Goal: Task Accomplishment & Management: Manage account settings

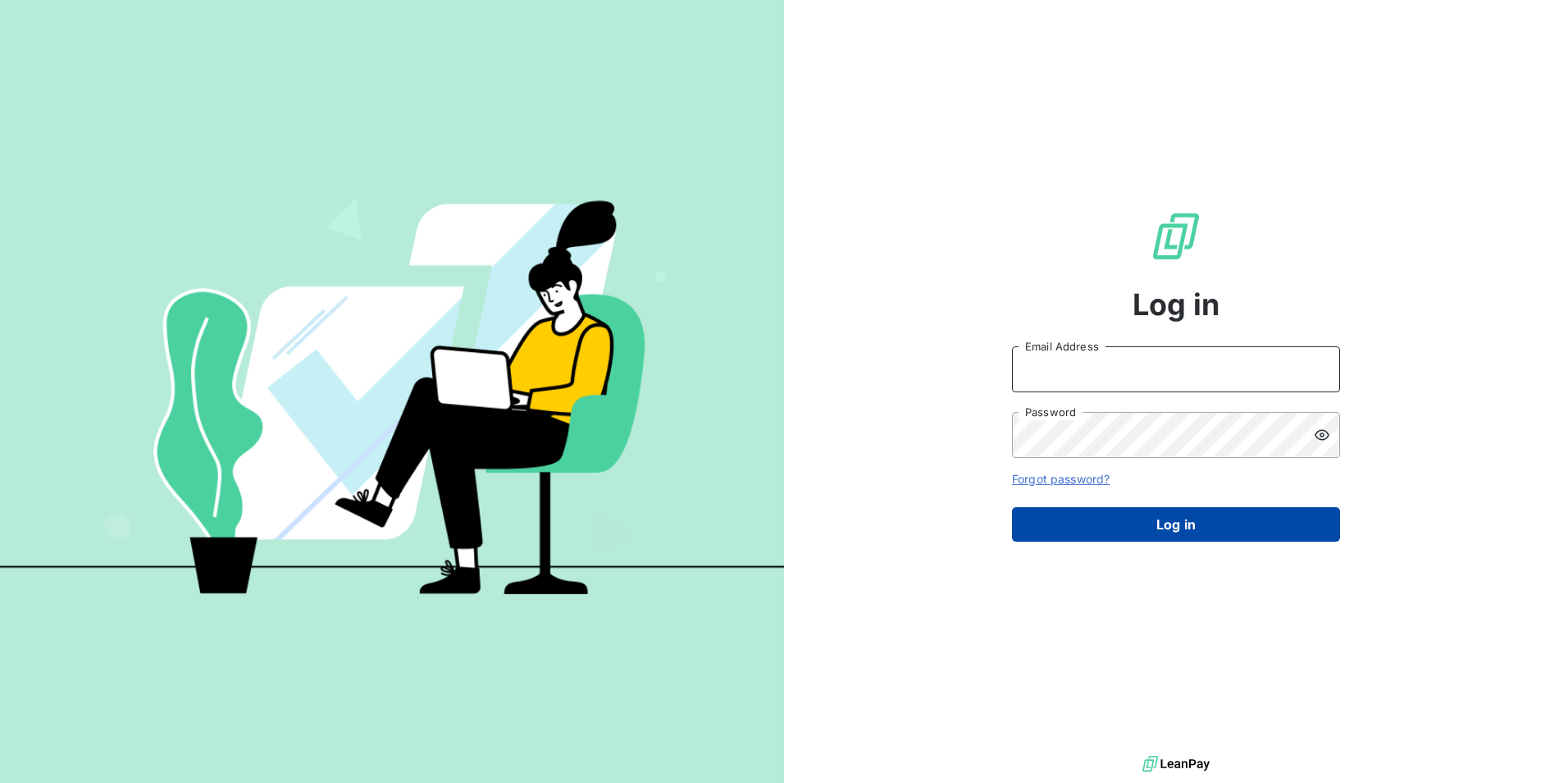
type input "[PERSON_NAME][EMAIL_ADDRESS][PERSON_NAME][DOMAIN_NAME]"
click at [1210, 523] on button "Log in" at bounding box center [1176, 524] width 328 height 34
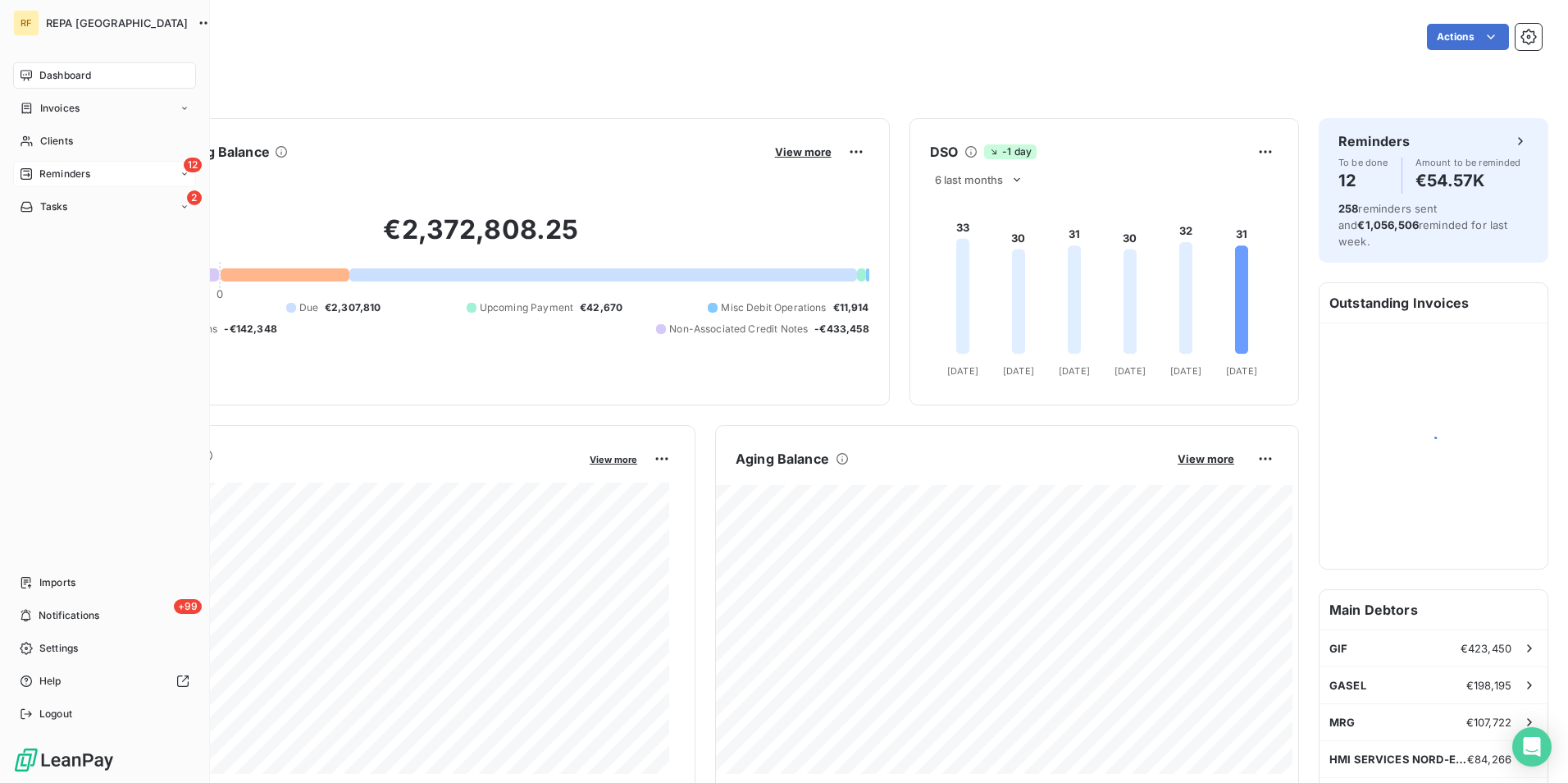
click at [75, 171] on span "Reminders" at bounding box center [65, 174] width 51 height 15
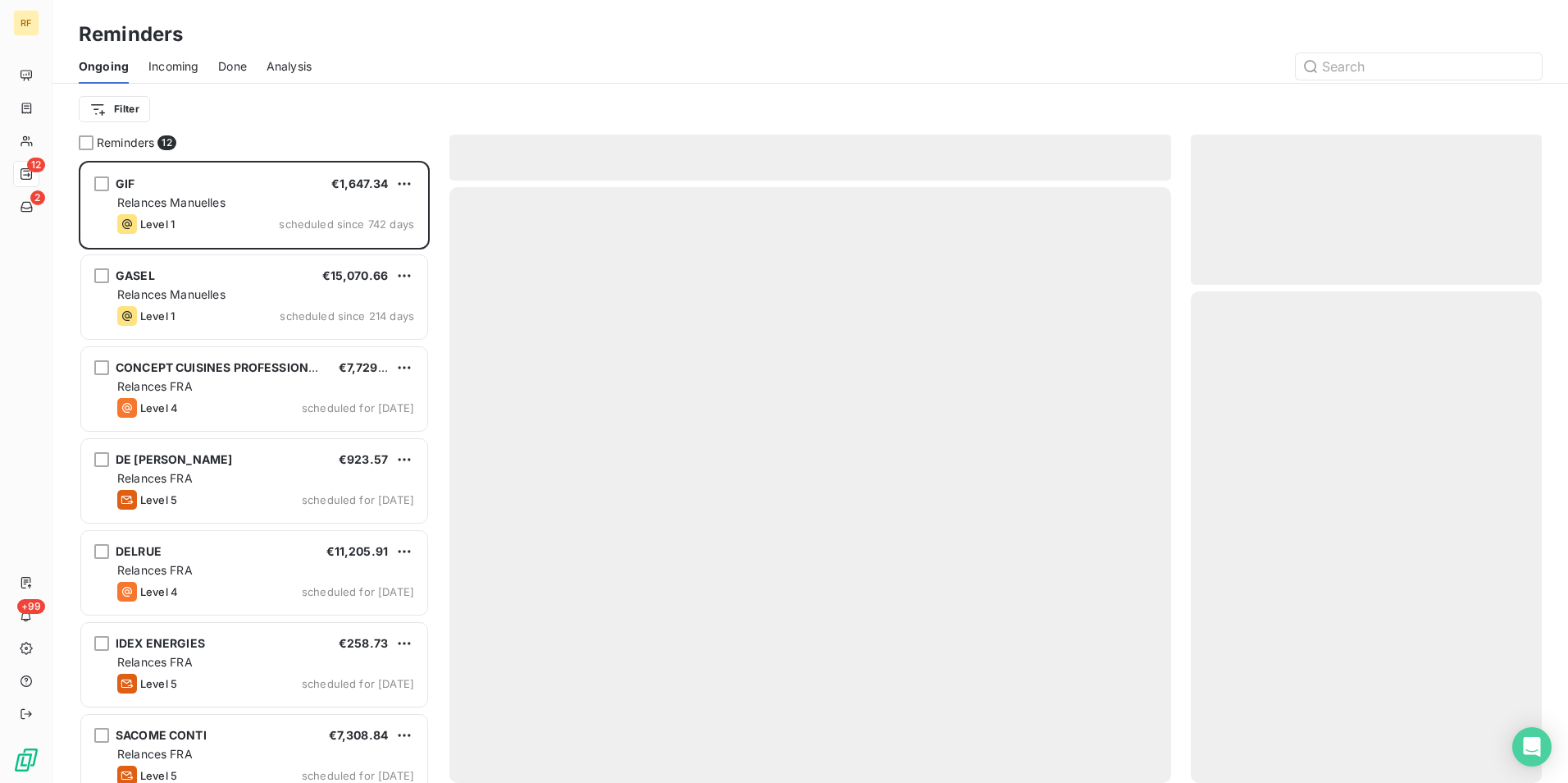
scroll to position [610, 339]
click at [174, 59] on span "Incoming" at bounding box center [174, 66] width 50 height 16
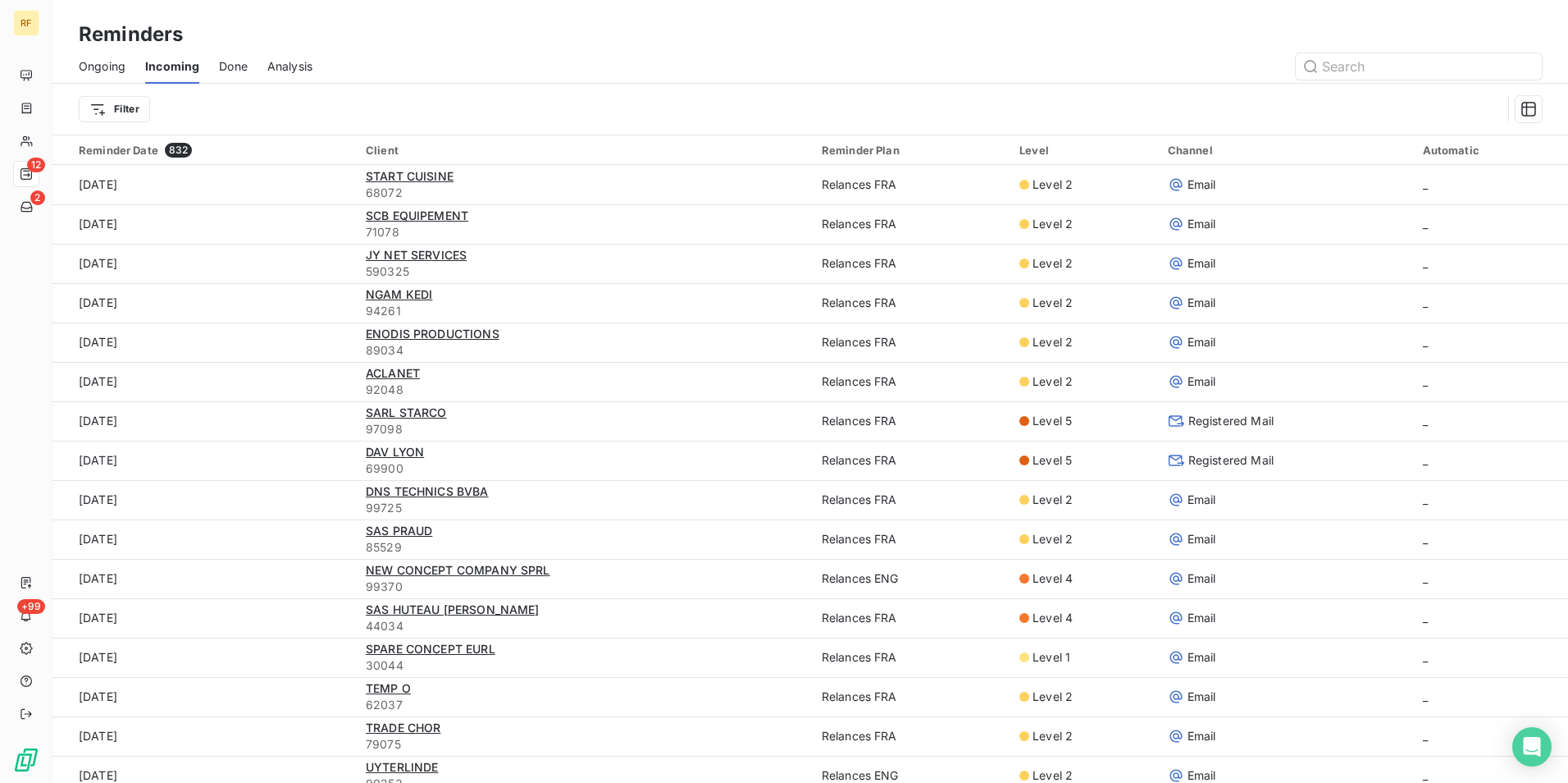
click at [231, 65] on span "Done" at bounding box center [233, 66] width 28 height 16
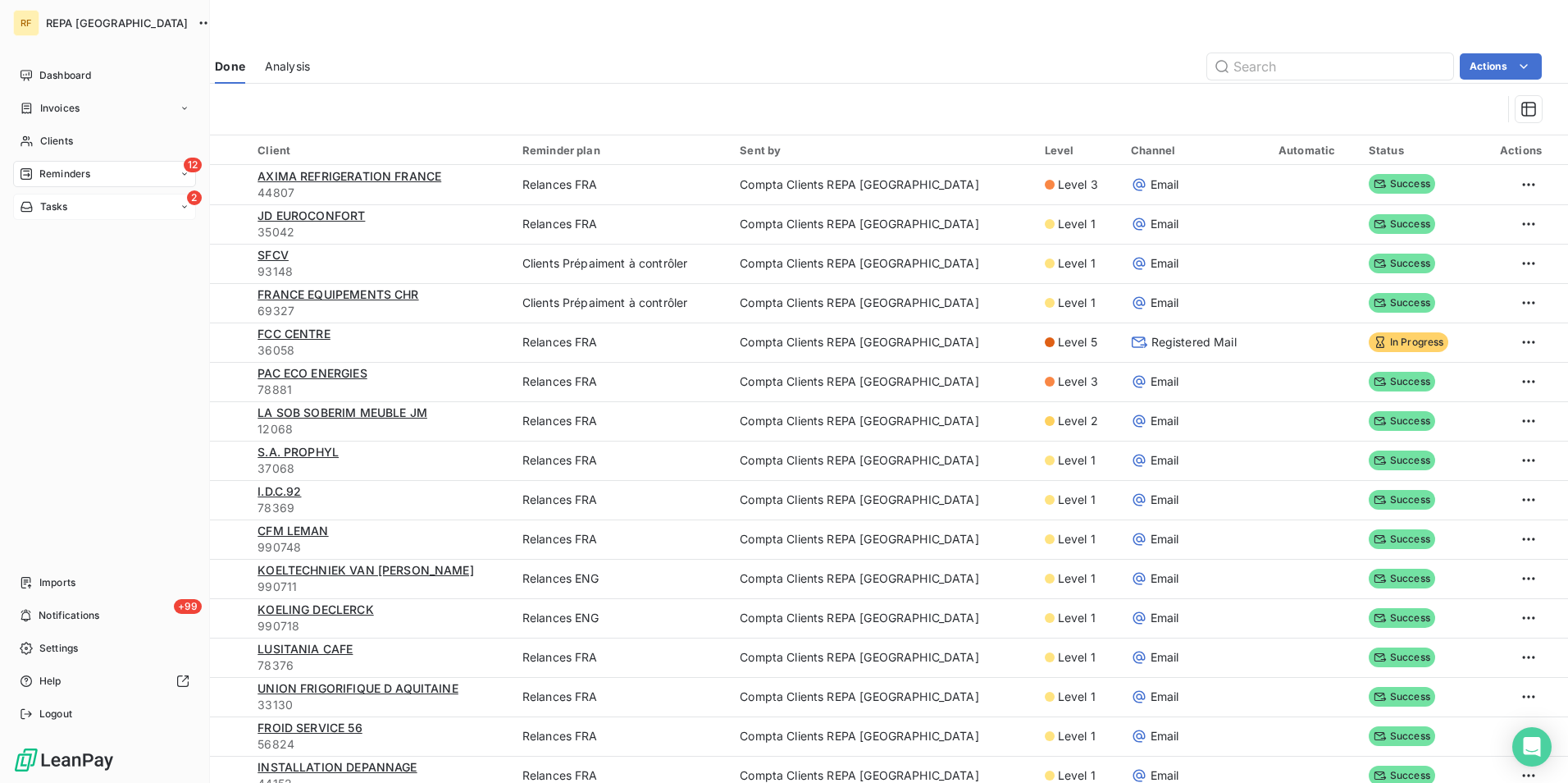
click at [38, 203] on div "Tasks" at bounding box center [44, 207] width 48 height 15
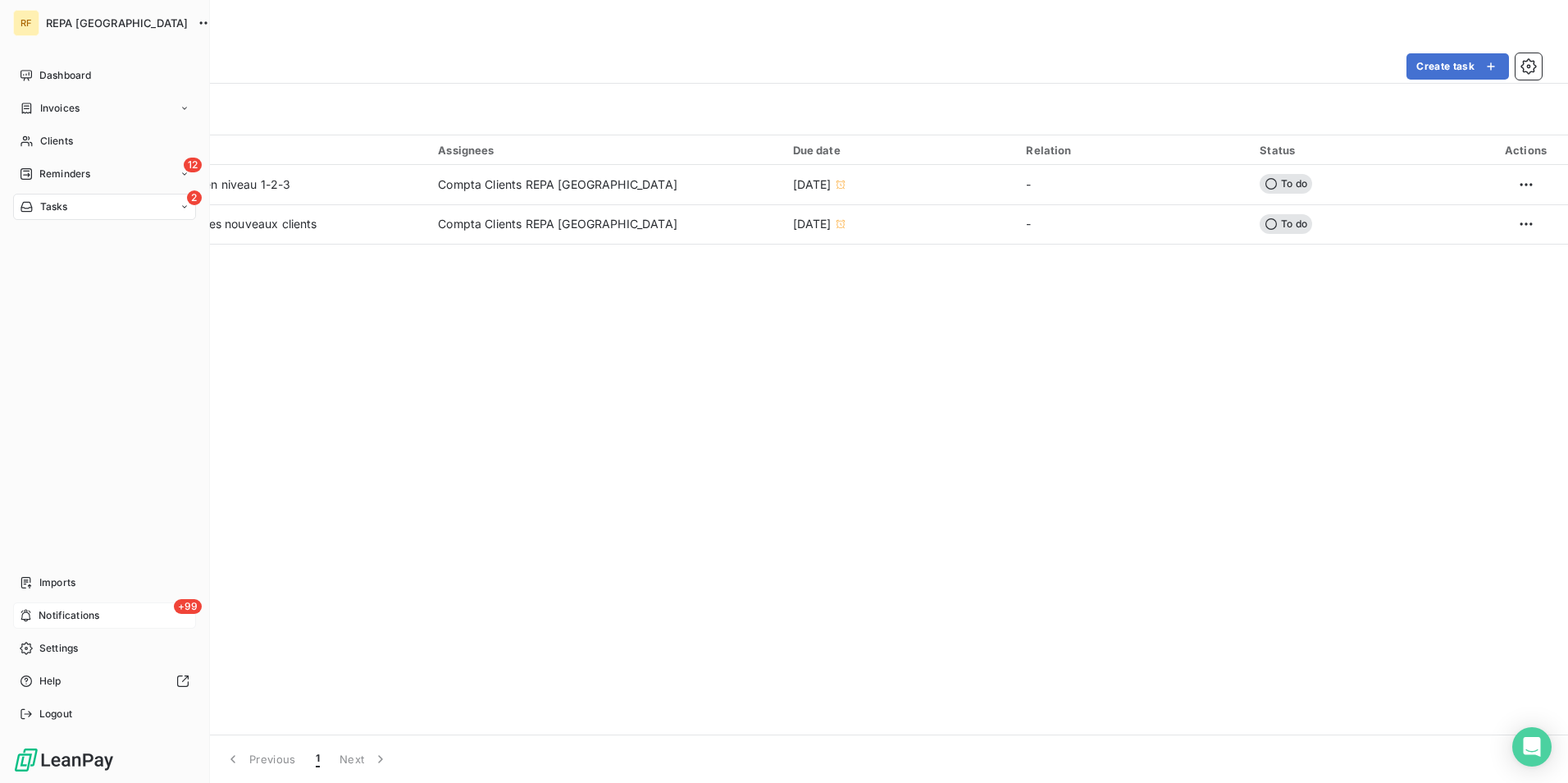
click at [47, 613] on span "Notifications" at bounding box center [69, 615] width 61 height 15
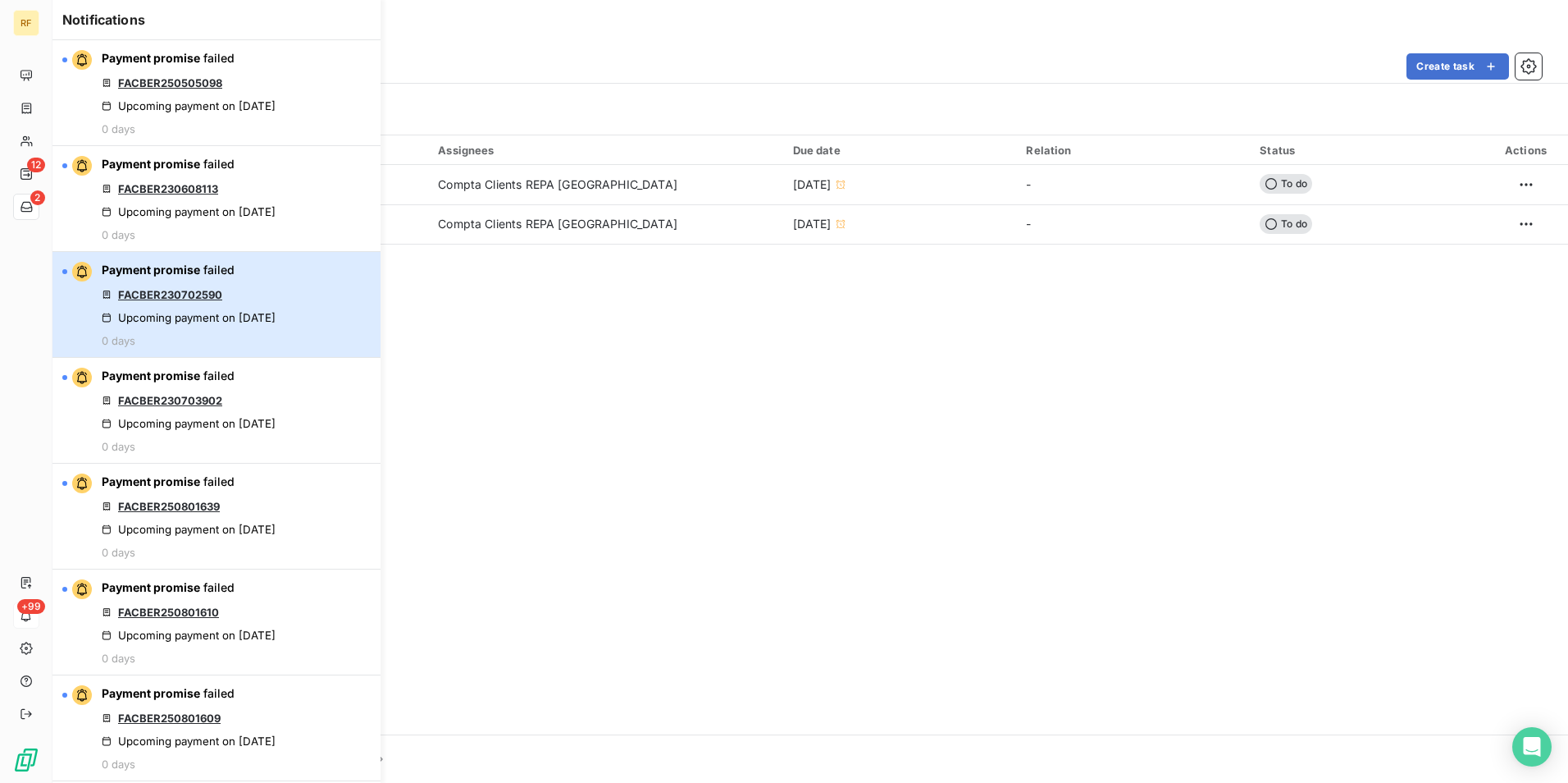
click at [274, 298] on div "Payment promise failed FACBER230702590 Upcoming payment on Aug 11, 2025 0 days" at bounding box center [188, 304] width 174 height 85
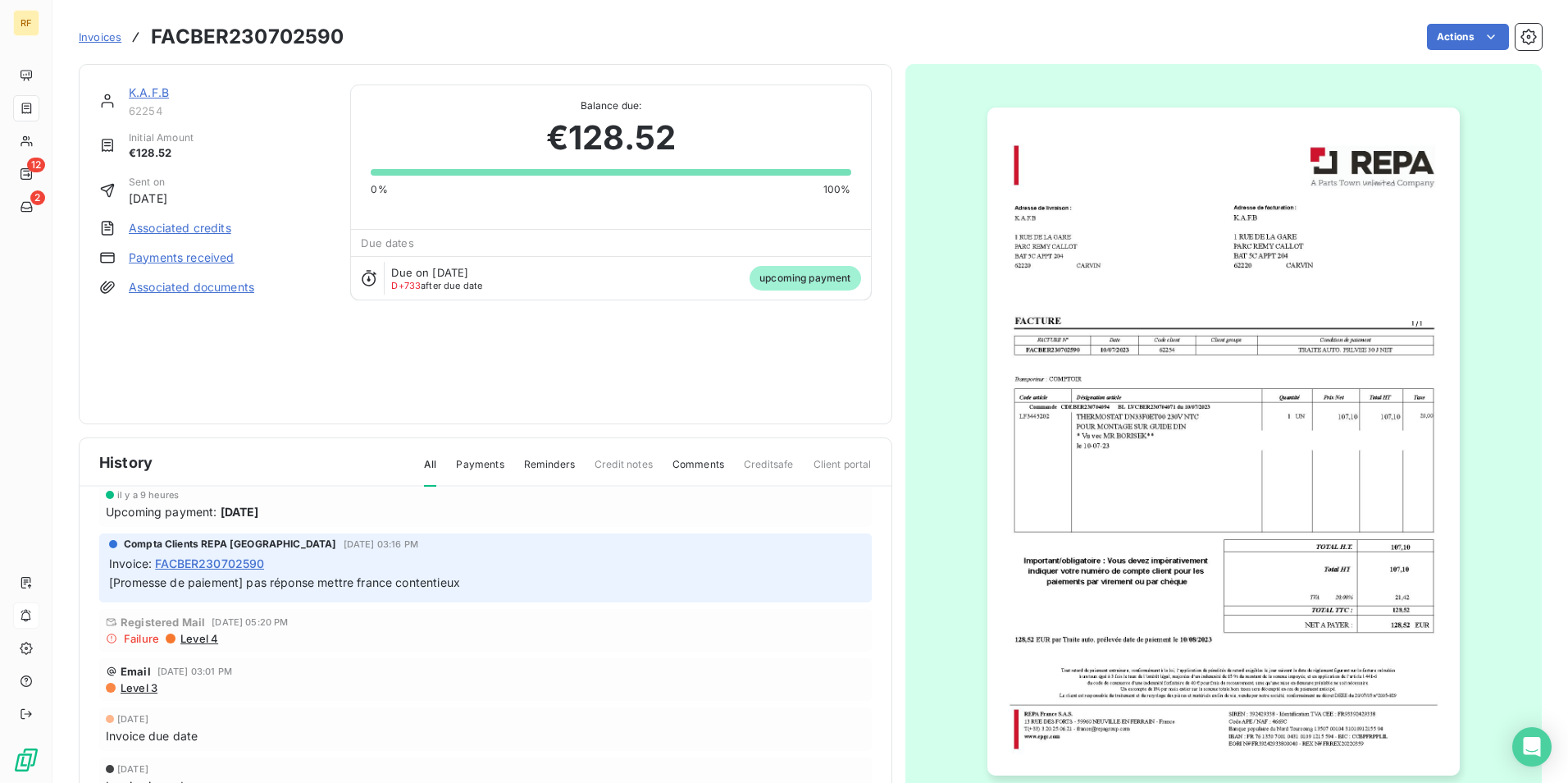
click at [178, 256] on link "Payments received" at bounding box center [181, 257] width 106 height 16
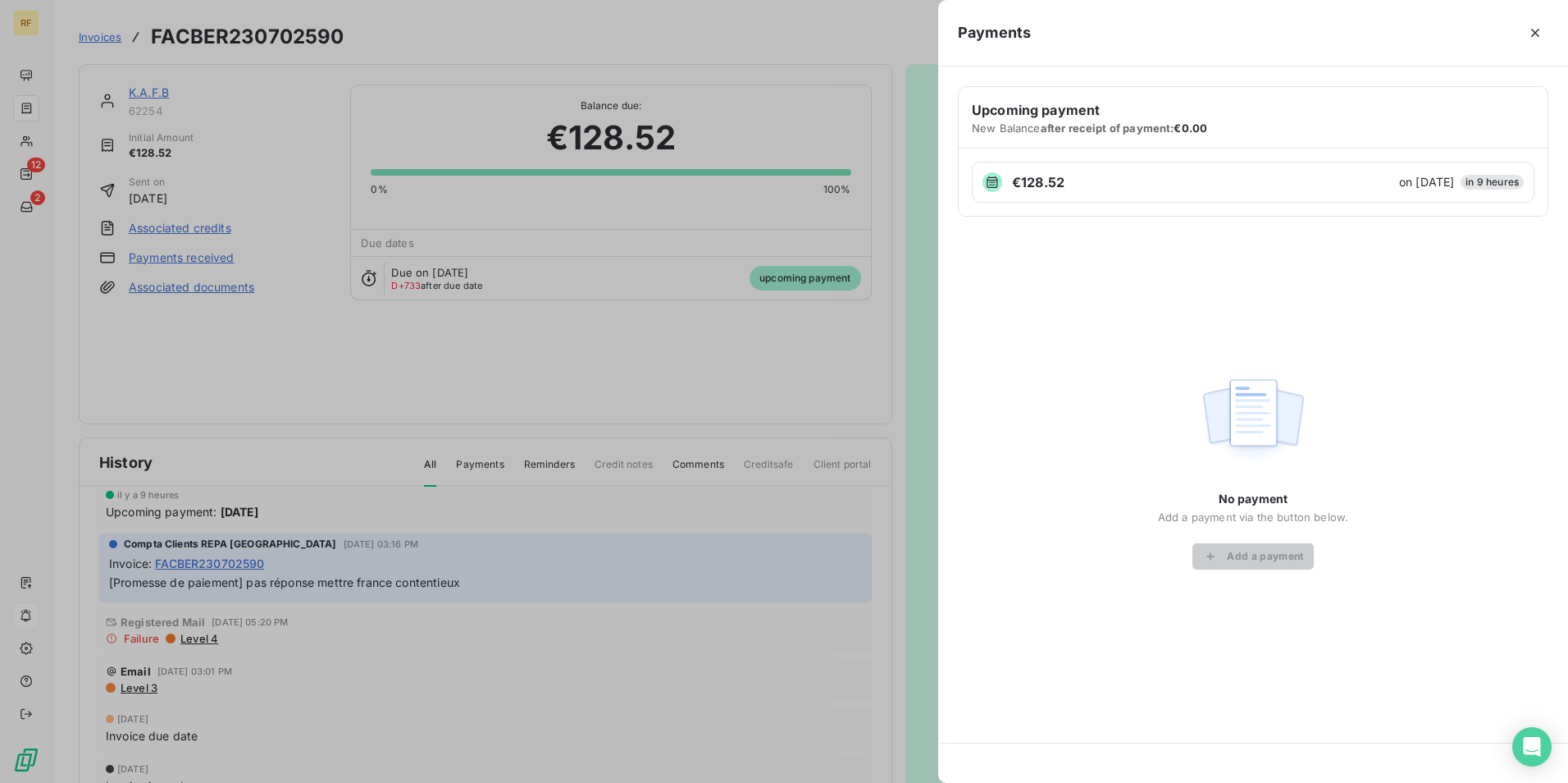
click at [1548, 41] on div "Payments" at bounding box center [1253, 33] width 630 height 66
click at [1542, 34] on icon "button" at bounding box center [1535, 33] width 16 height 16
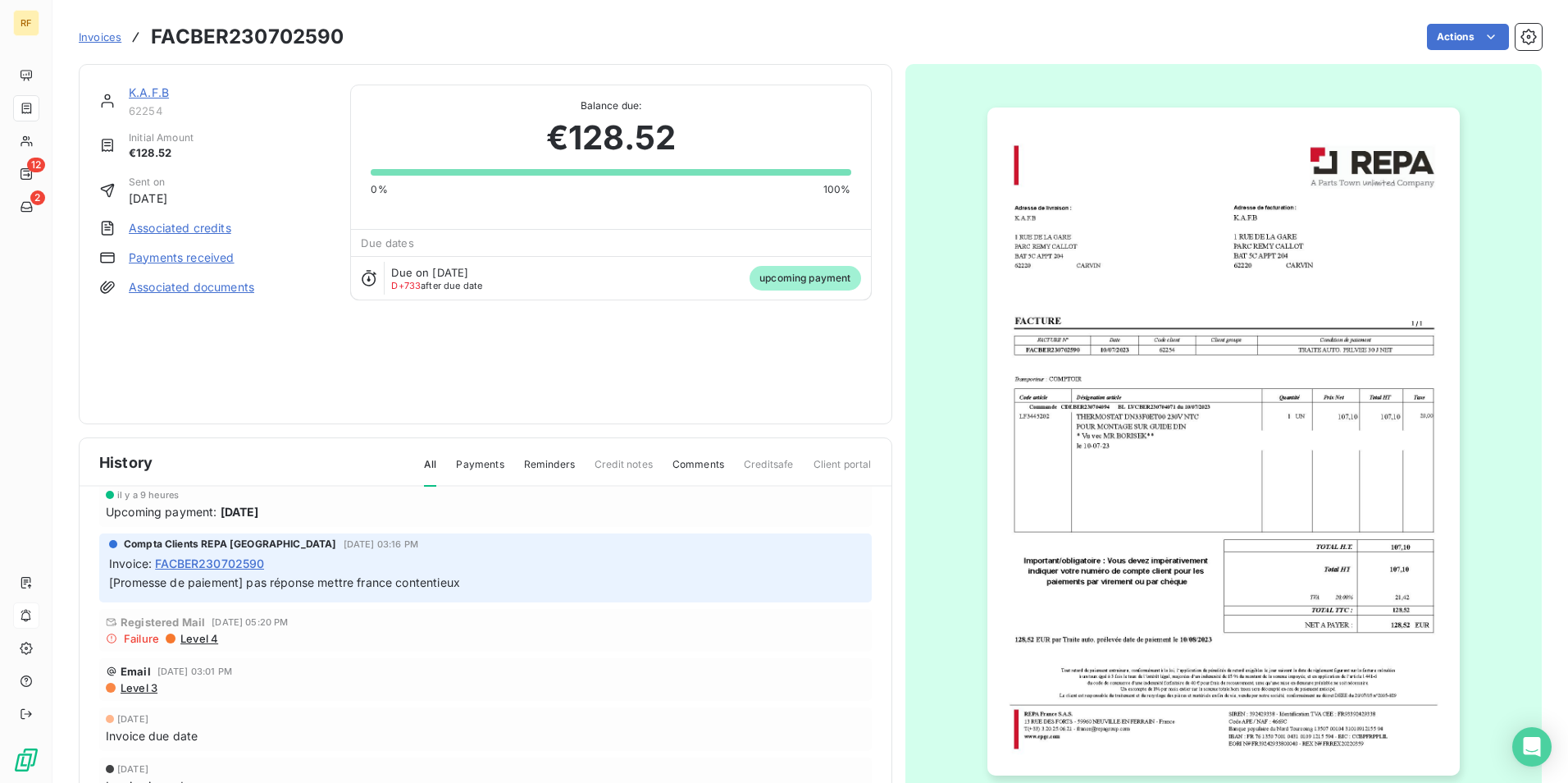
click at [152, 92] on link "K.A.F.B" at bounding box center [149, 92] width 40 height 14
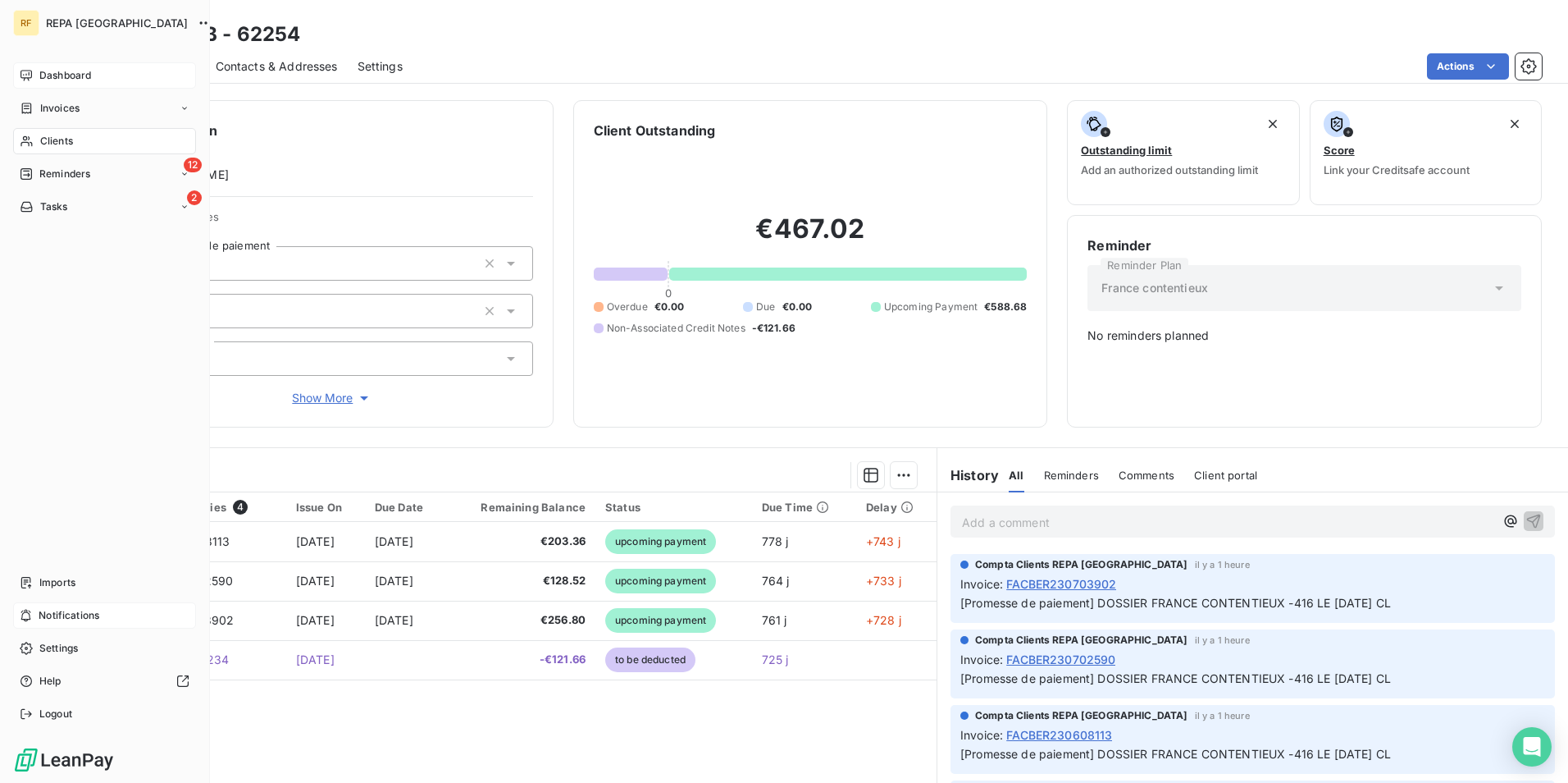
click at [38, 68] on div "Dashboard" at bounding box center [104, 75] width 183 height 27
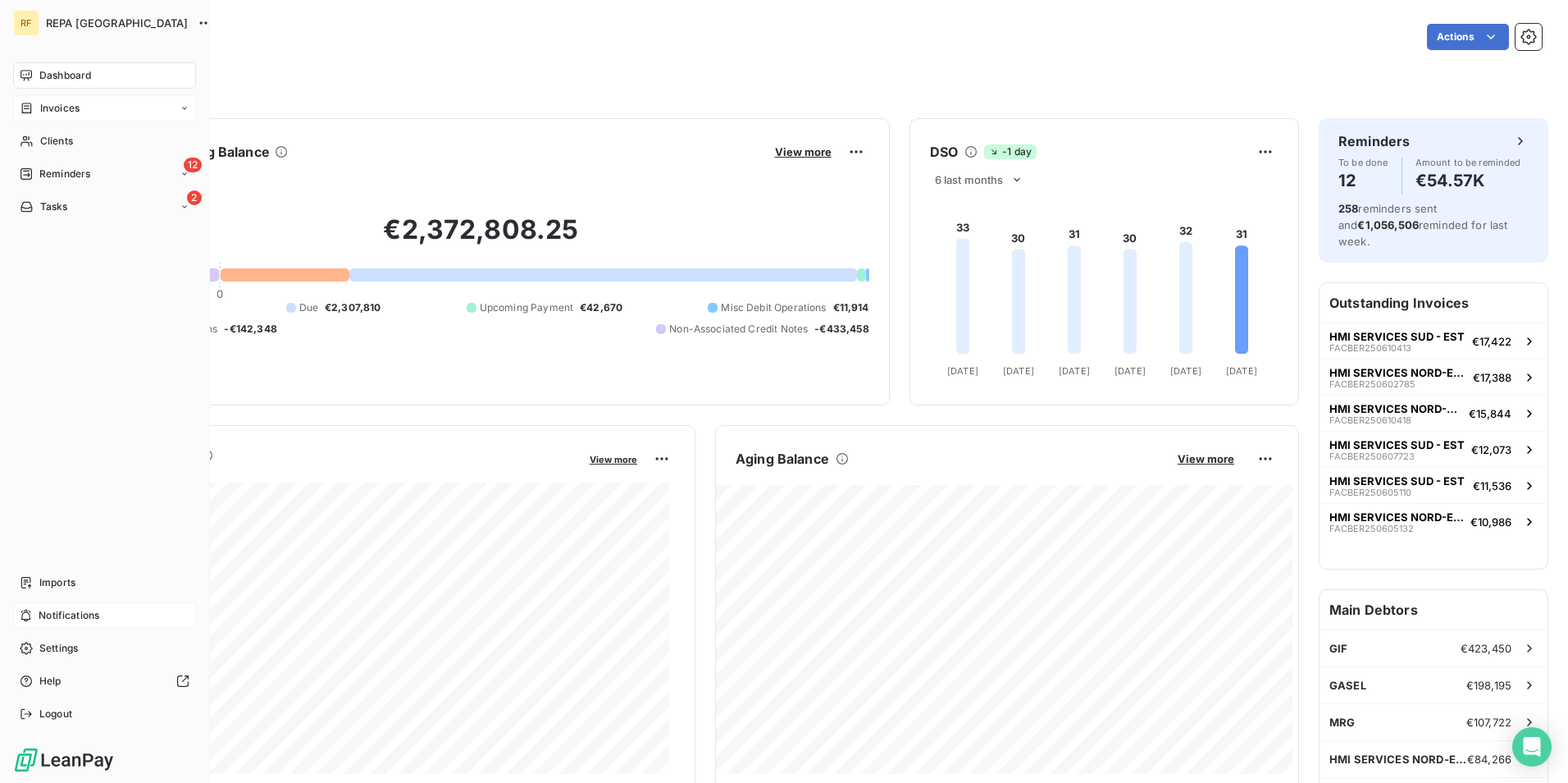
click at [27, 109] on icon at bounding box center [27, 108] width 14 height 13
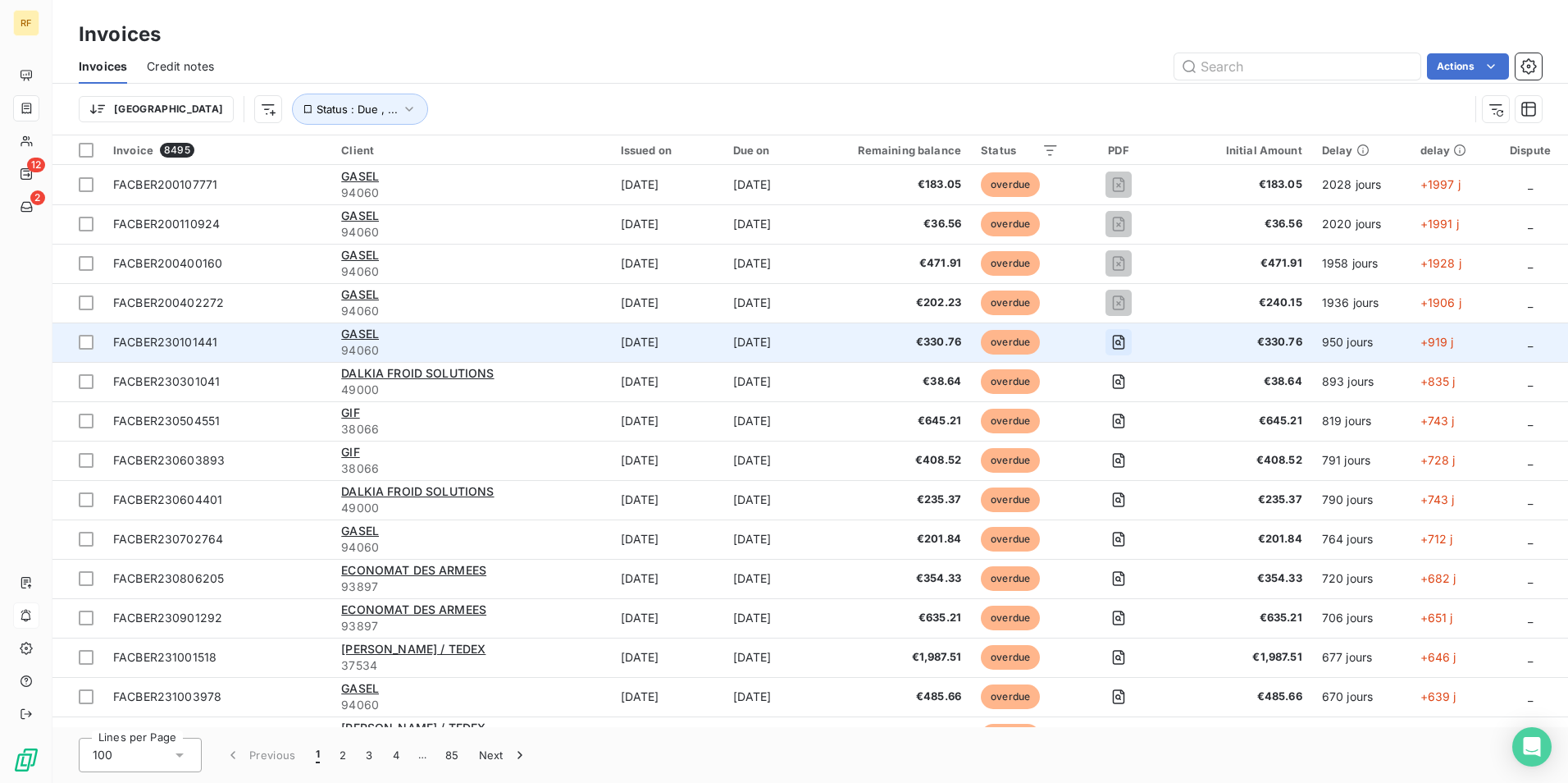
click at [1127, 343] on icon "button" at bounding box center [1118, 342] width 16 height 16
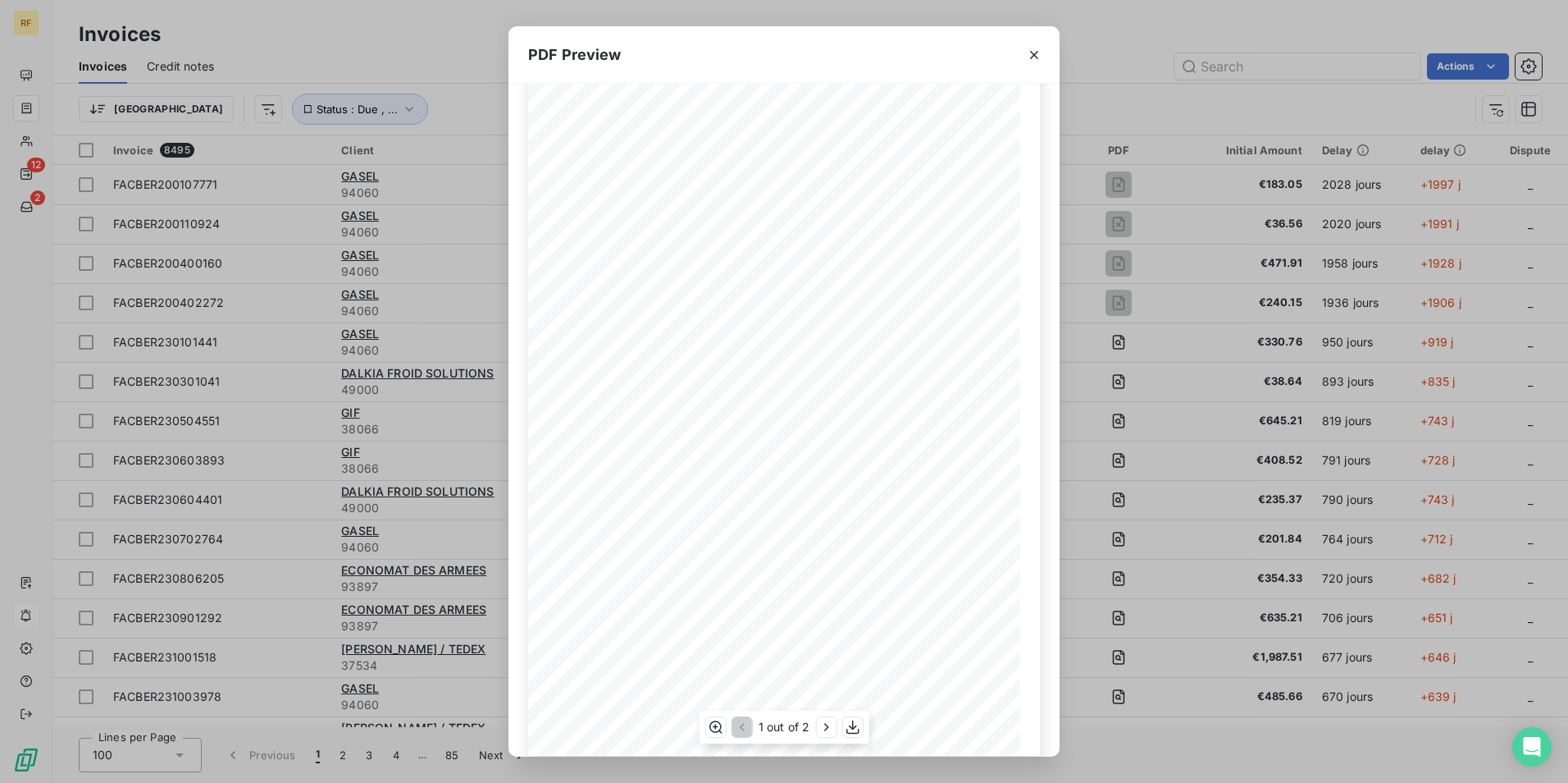
scroll to position [62, 0]
click at [1036, 56] on icon "button" at bounding box center [1034, 54] width 16 height 16
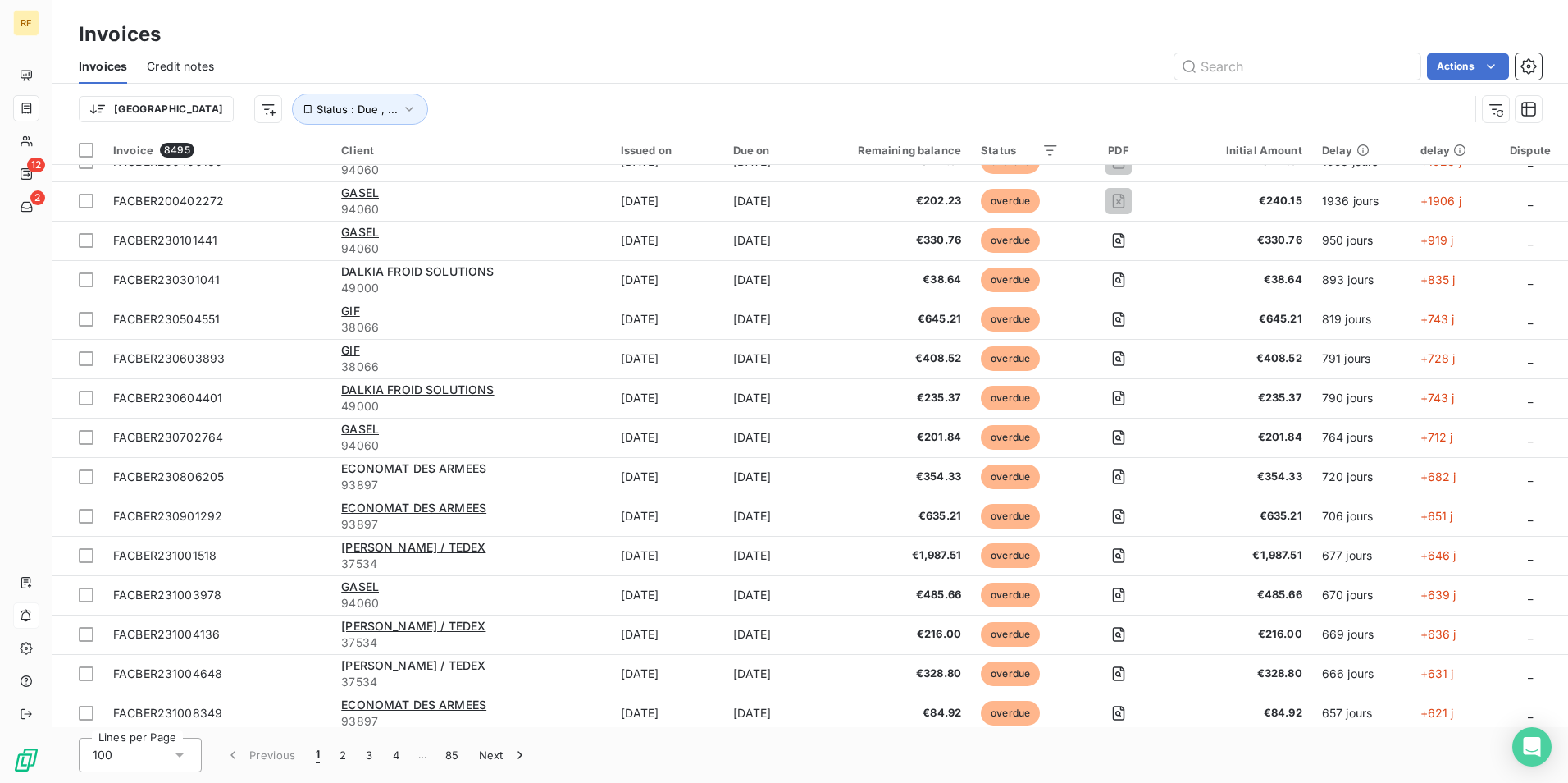
scroll to position [0, 0]
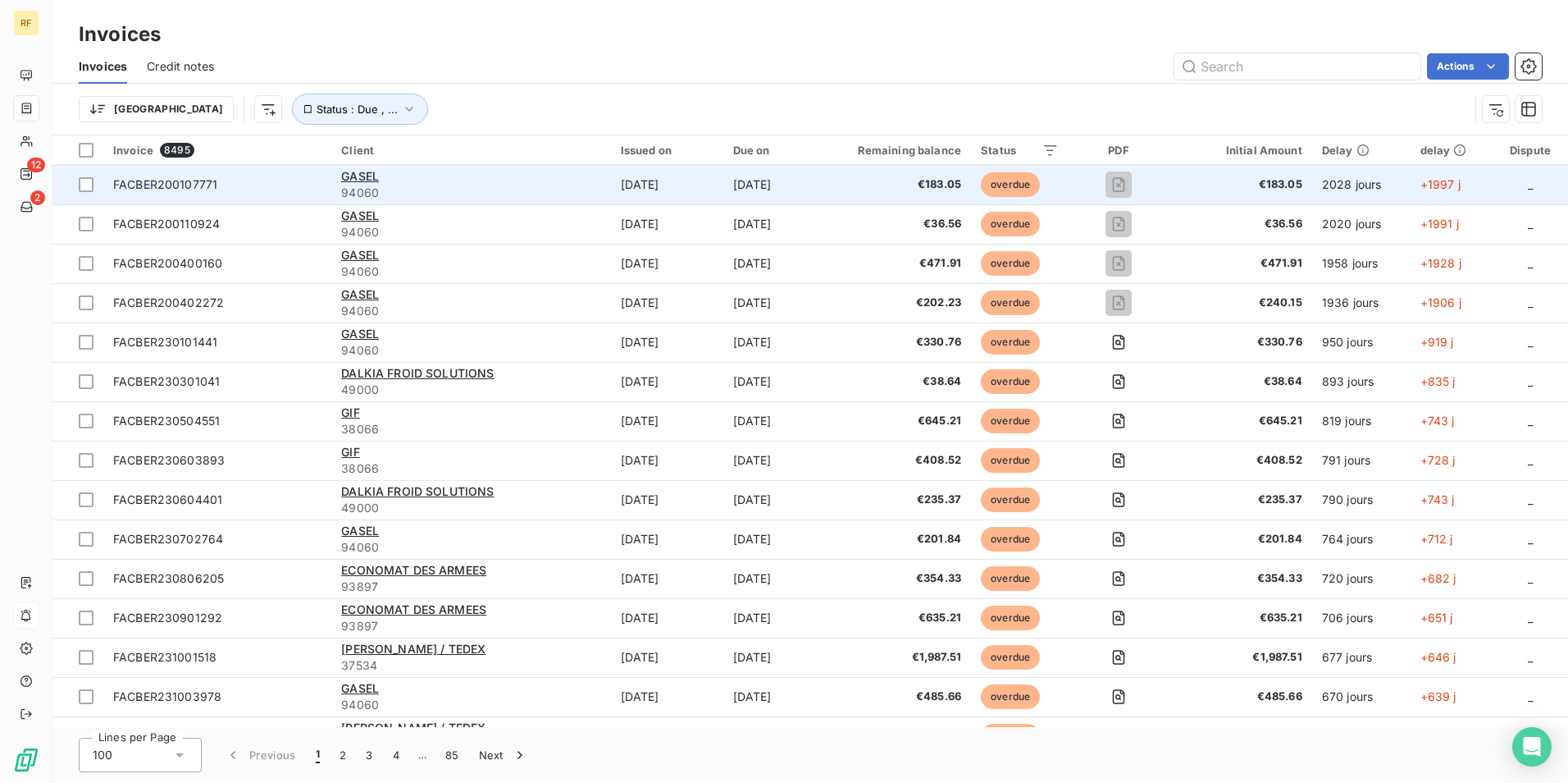
click at [1356, 182] on td "2028 jours" at bounding box center [1362, 185] width 98 height 40
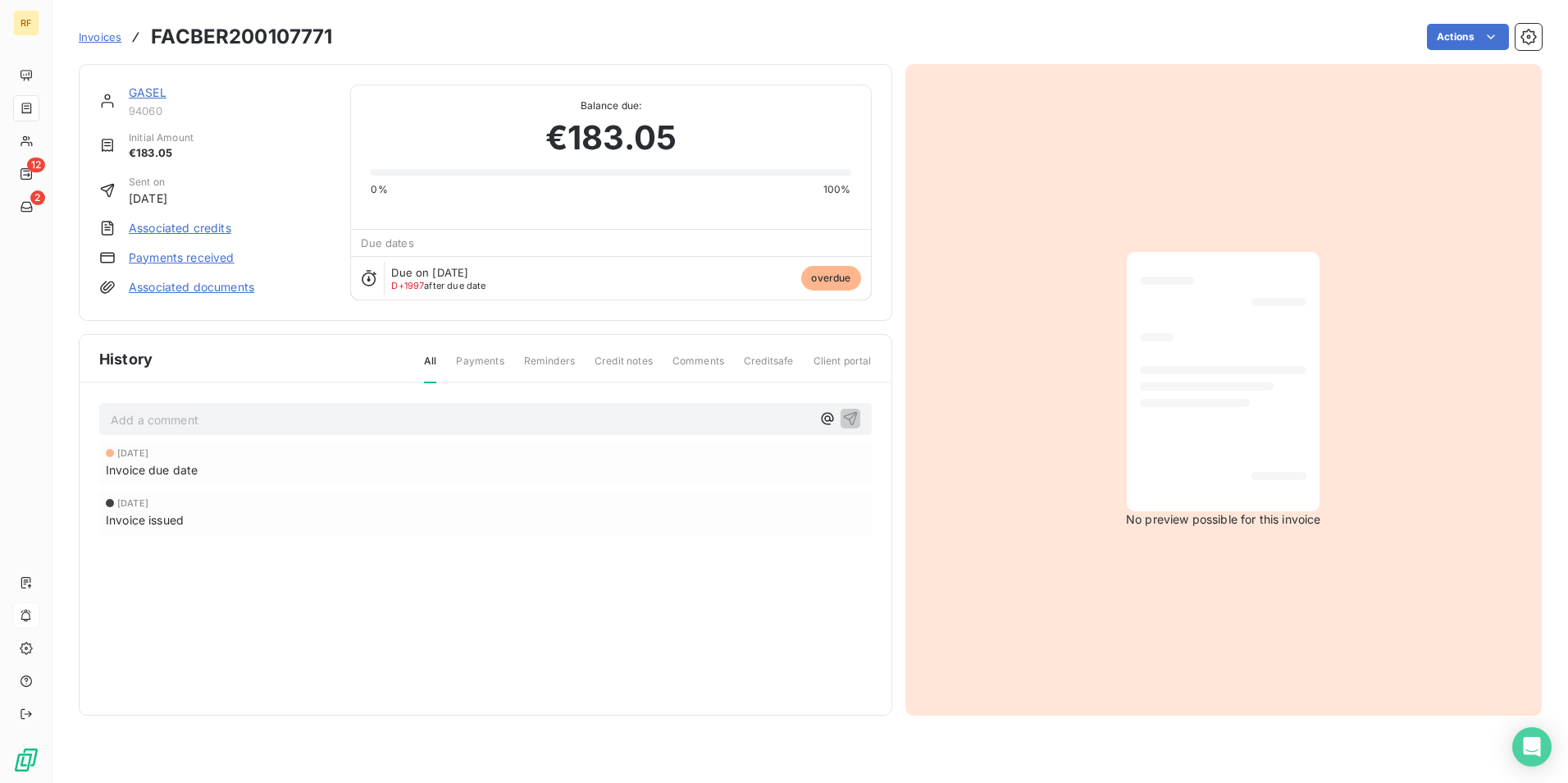
click at [975, 40] on html "RF 12 2 Invoices FACBER200107771 Actions GASEL 94060 Initial Amount €183.05 Sen…" at bounding box center [784, 392] width 1568 height 783
